Goal: Task Accomplishment & Management: Manage account settings

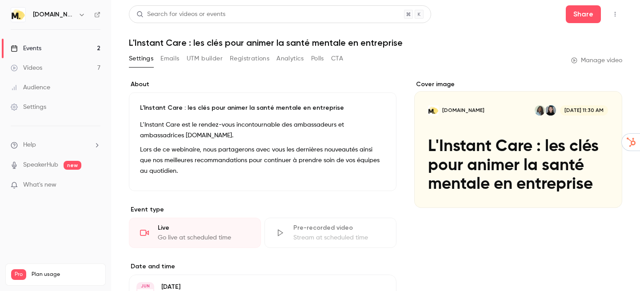
click at [77, 48] on link "Events 2" at bounding box center [55, 49] width 111 height 20
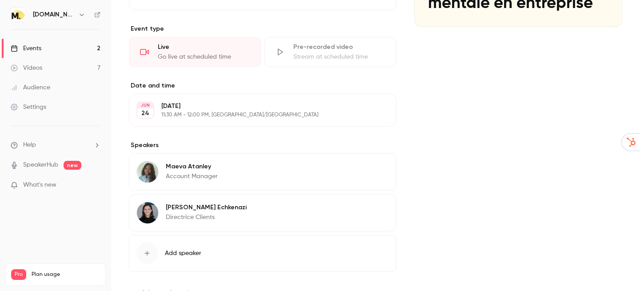
scroll to position [217, 0]
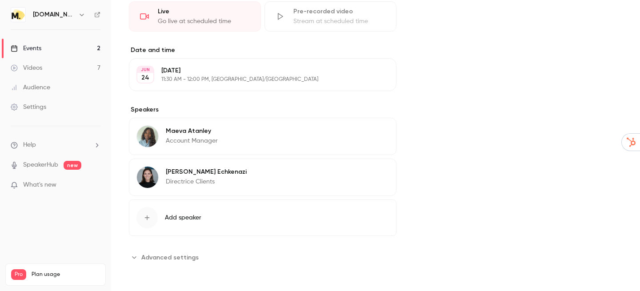
click at [32, 50] on div "Events" at bounding box center [26, 48] width 31 height 9
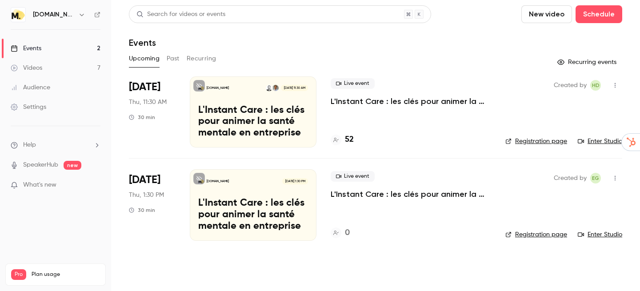
click at [354, 102] on p "L'Instant Care : les clés pour animer la santé mentale en entreprise" at bounding box center [411, 101] width 160 height 11
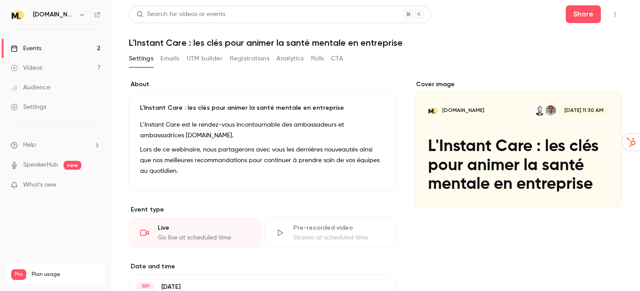
click at [249, 60] on button "Registrations" at bounding box center [250, 59] width 40 height 14
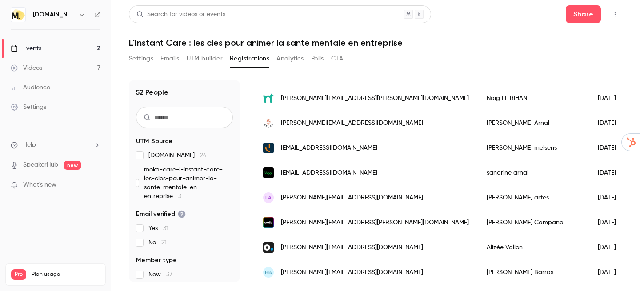
scroll to position [380, 0]
